Goal: Transaction & Acquisition: Subscribe to service/newsletter

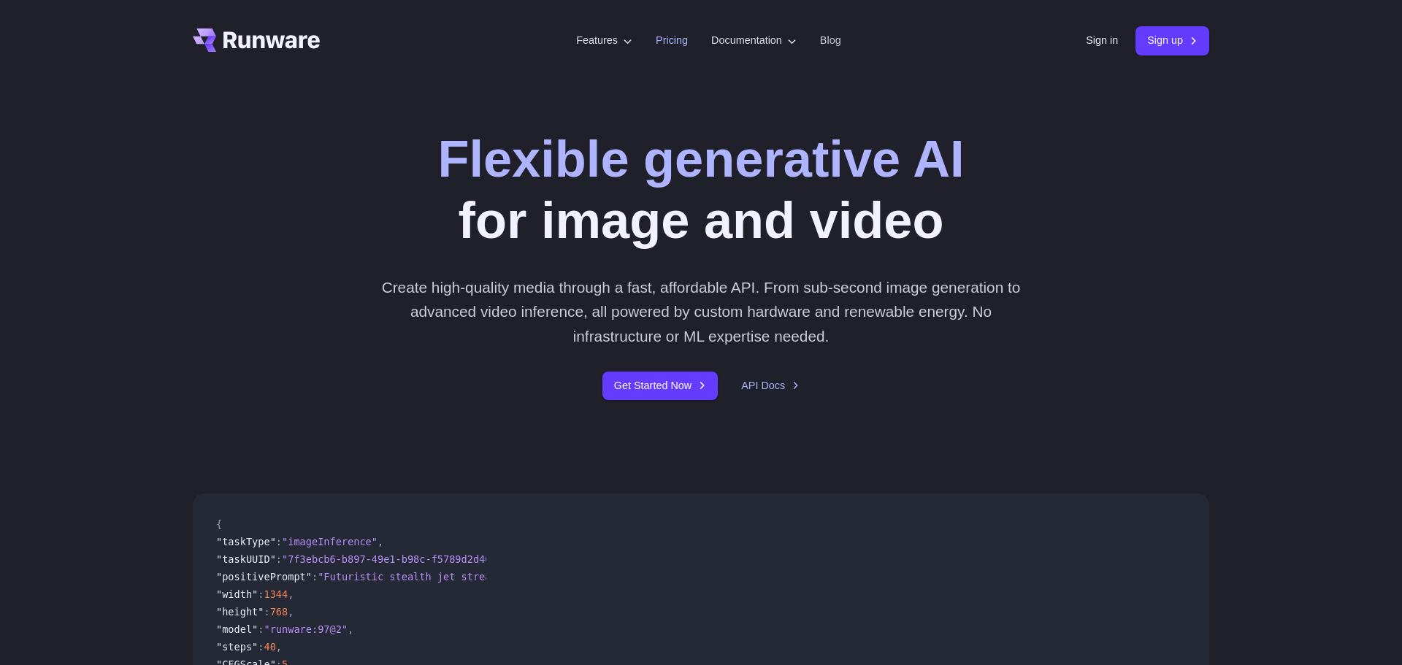
click at [656, 48] on link "Pricing" at bounding box center [672, 40] width 32 height 17
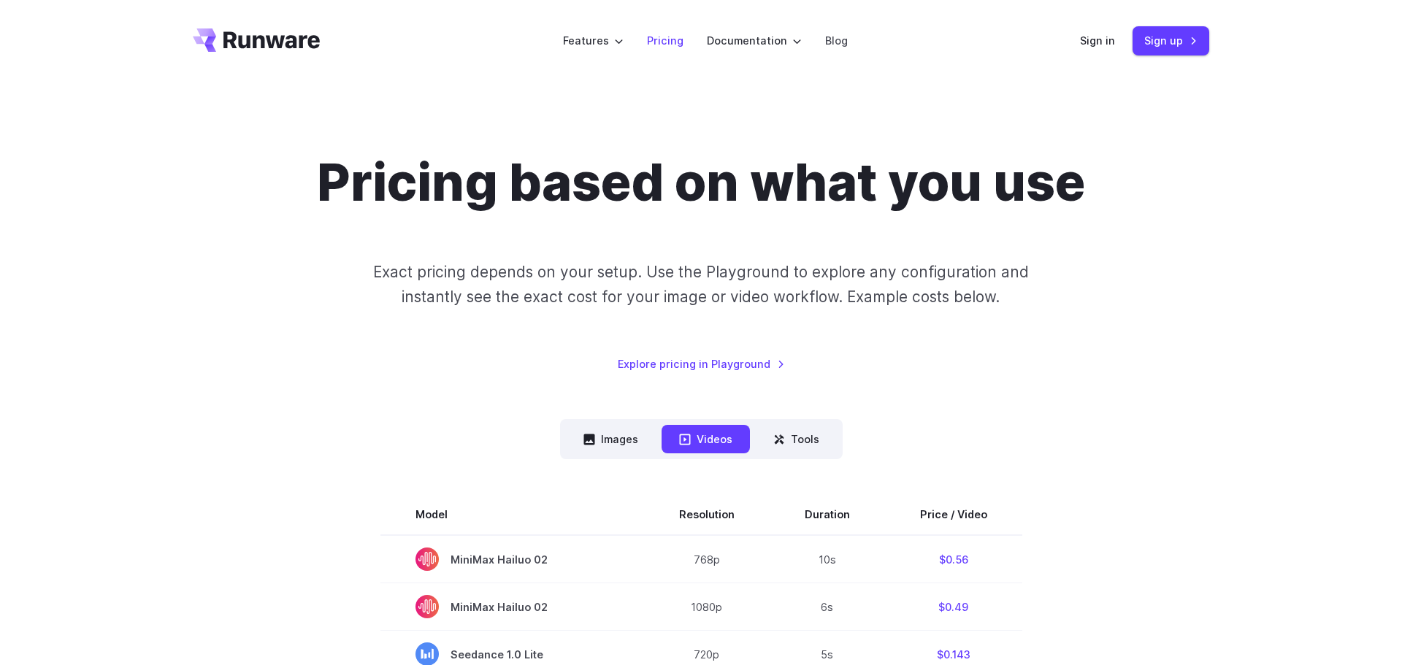
click at [664, 44] on link "Pricing" at bounding box center [665, 40] width 37 height 17
click at [632, 437] on button "Images" at bounding box center [611, 439] width 90 height 28
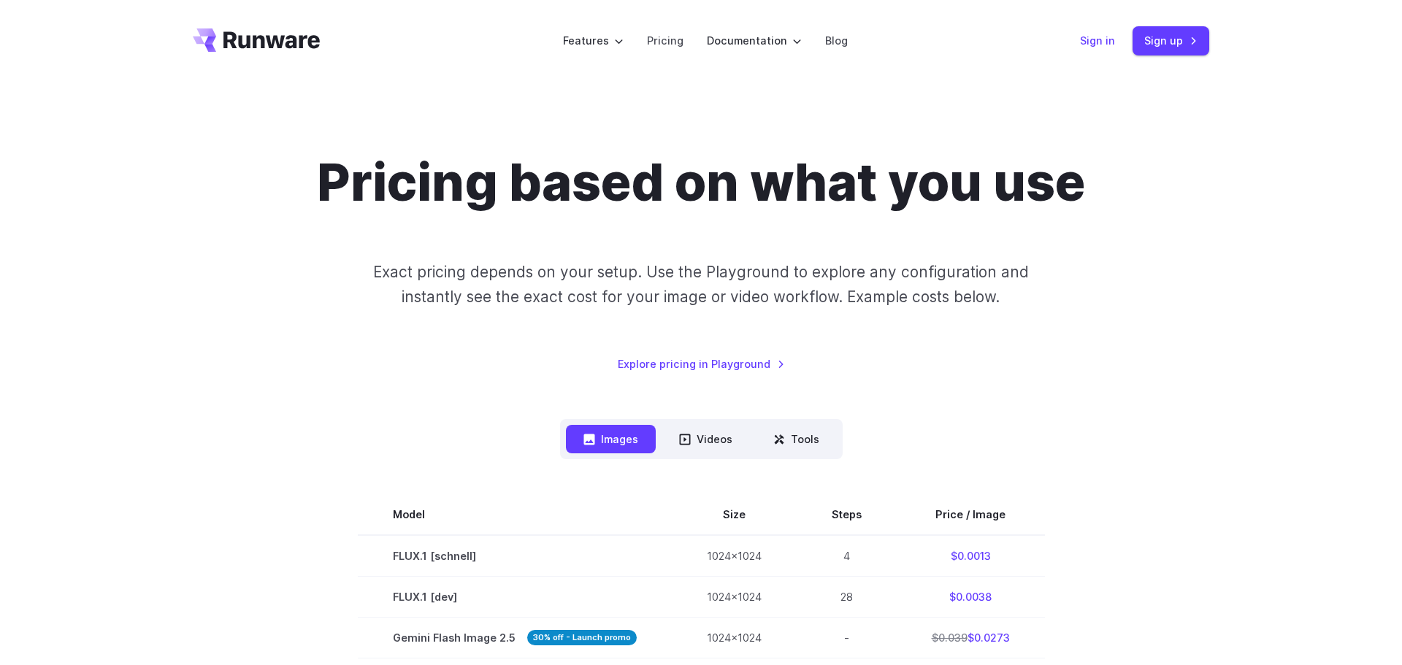
click at [1098, 49] on link "Sign in" at bounding box center [1097, 40] width 35 height 17
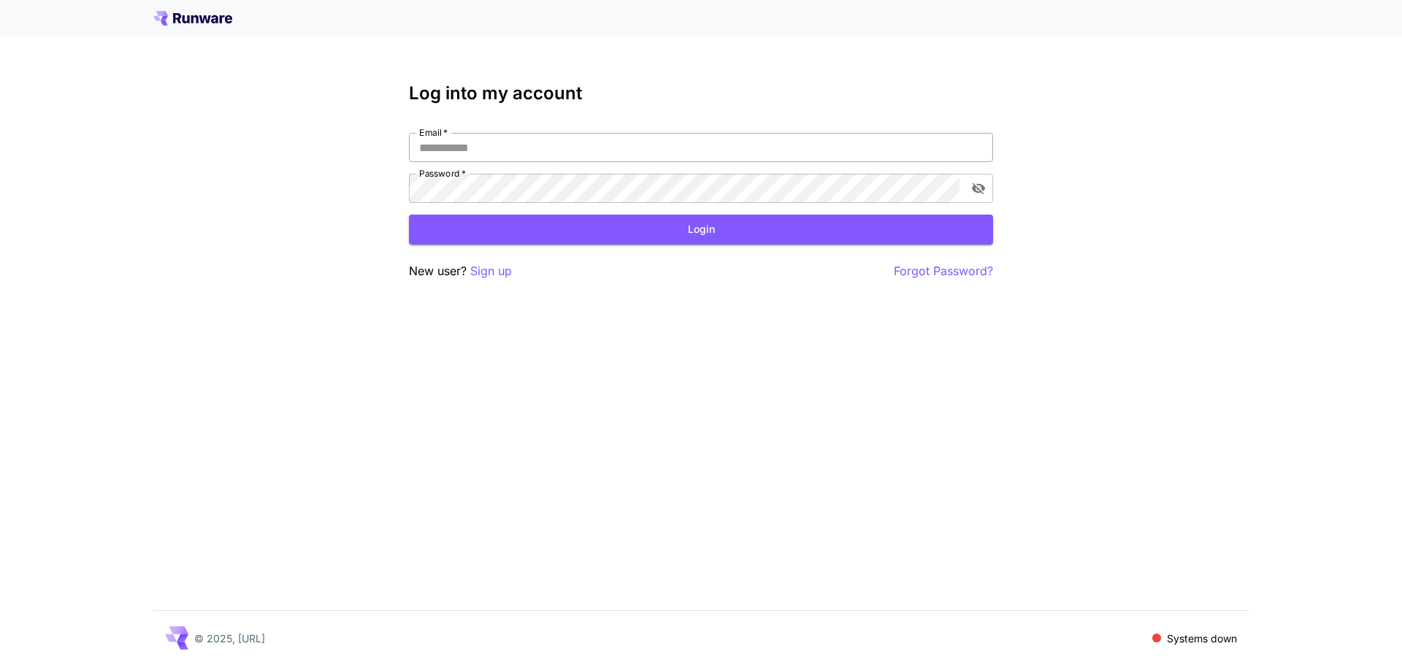
click at [595, 145] on input "Email   *" at bounding box center [701, 147] width 584 height 29
type input "**********"
click at [542, 234] on button "Login" at bounding box center [701, 230] width 584 height 30
click at [510, 270] on p "Sign up" at bounding box center [491, 271] width 42 height 18
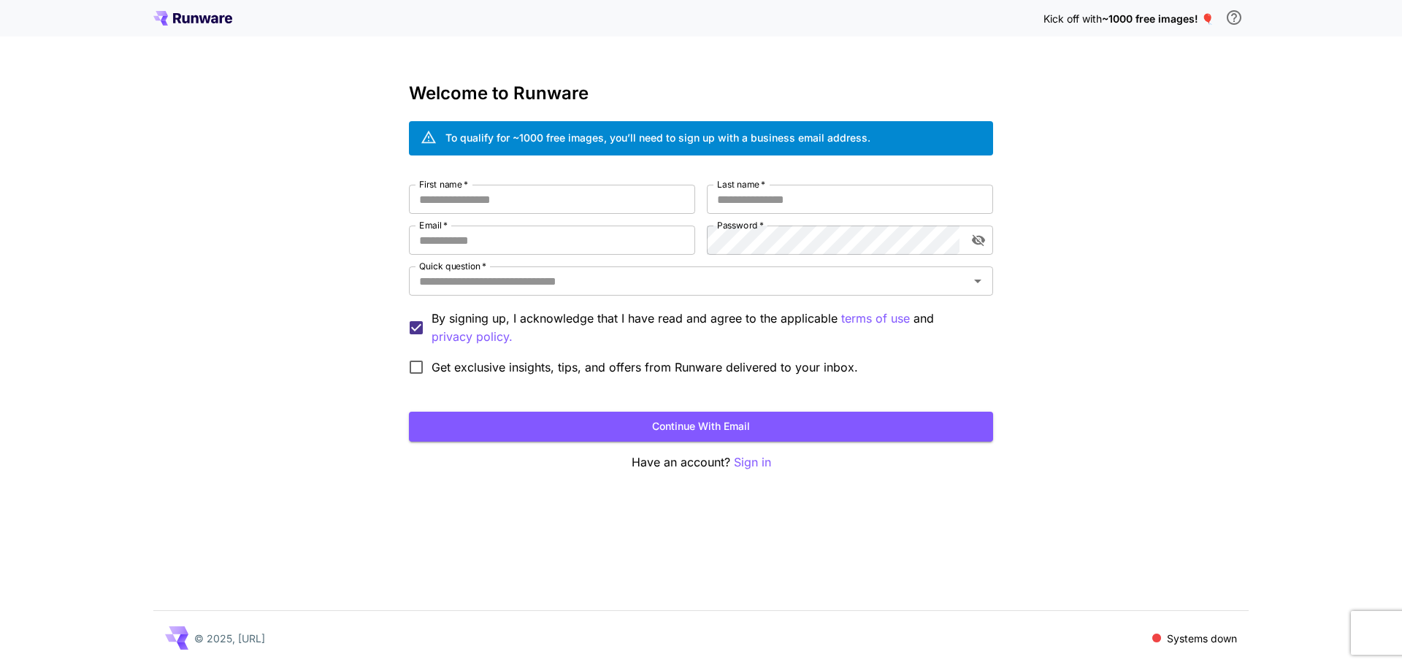
click at [571, 131] on div "To qualify for ~1000 free images, you’ll need to sign up with a business email …" at bounding box center [657, 137] width 425 height 15
click at [747, 137] on div "To qualify for ~1000 free images, you’ll need to sign up with a business email …" at bounding box center [657, 137] width 425 height 15
click at [876, 137] on div "To qualify for ~1000 free images, you’ll need to sign up with a business email …" at bounding box center [701, 138] width 584 height 34
copy div "business email address."
